Goal: Check status: Check status

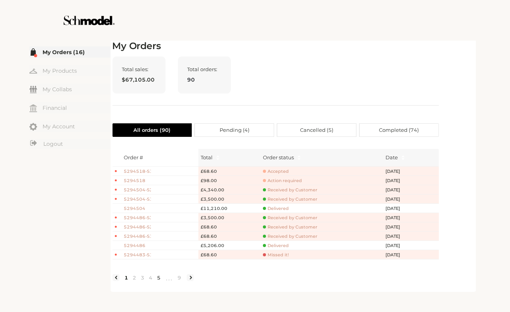
click at [158, 281] on link "5" at bounding box center [159, 277] width 8 height 7
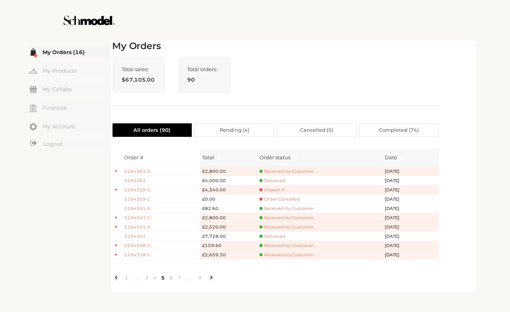
click at [393, 126] on span "Completed ( 74 )" at bounding box center [399, 130] width 40 height 13
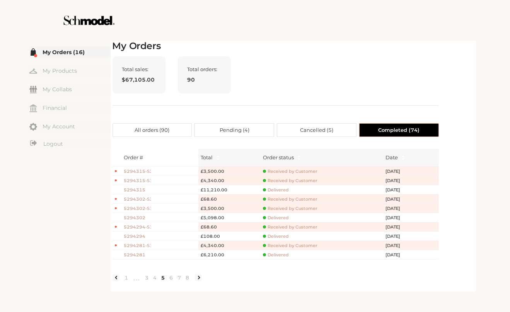
click at [164, 126] on span "All orders ( 90 )" at bounding box center [151, 130] width 35 height 13
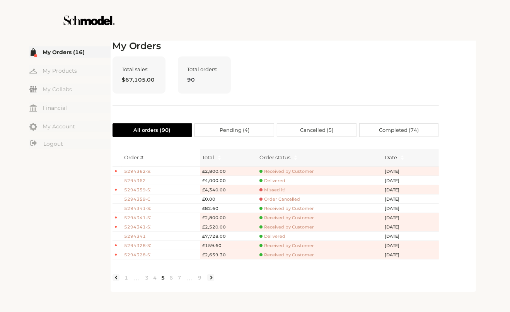
click at [209, 281] on link at bounding box center [210, 277] width 7 height 7
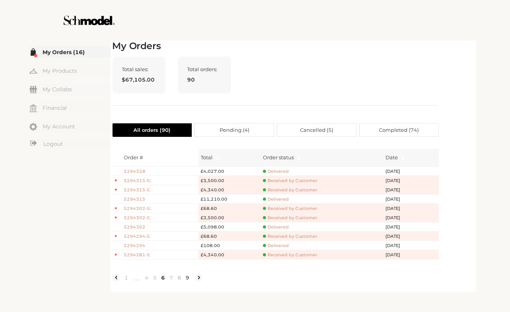
click at [190, 281] on link "9" at bounding box center [188, 277] width 8 height 7
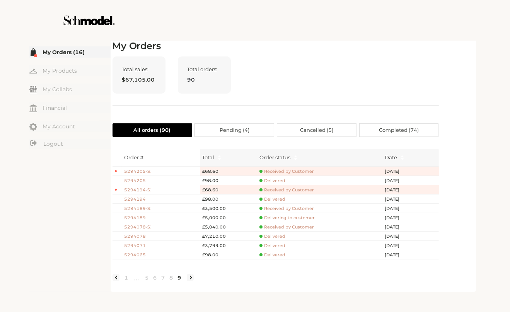
click at [402, 129] on span "Completed ( 74 )" at bounding box center [399, 130] width 40 height 13
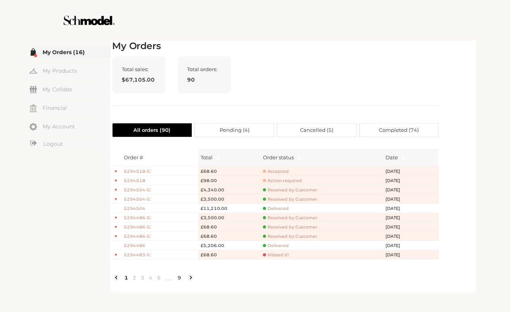
click at [179, 281] on link "9" at bounding box center [179, 277] width 8 height 7
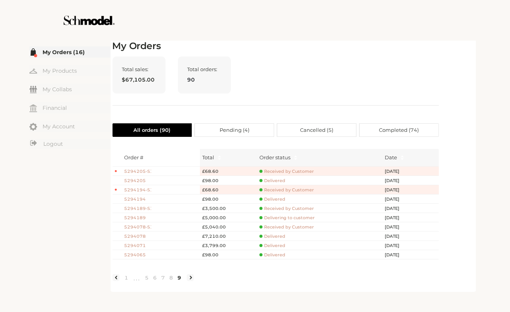
click at [391, 131] on span "Completed ( 74 )" at bounding box center [399, 130] width 40 height 13
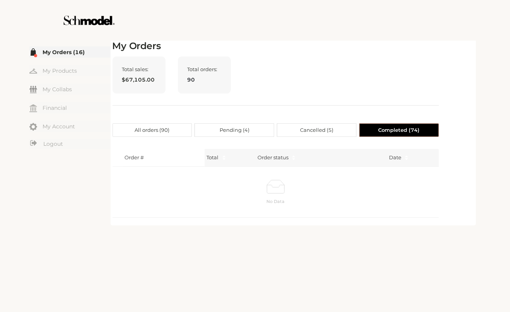
click at [236, 128] on span "Pending ( 4 )" at bounding box center [234, 130] width 30 height 13
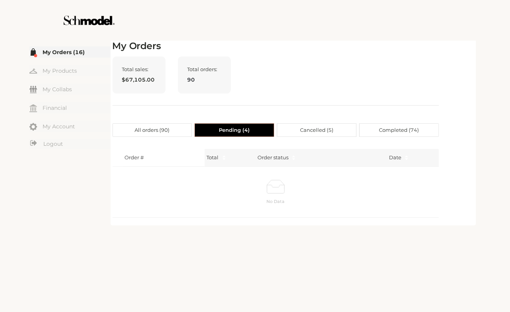
click at [318, 128] on span "Cancelled ( 5 )" at bounding box center [316, 130] width 33 height 13
